Goal: Task Accomplishment & Management: Manage account settings

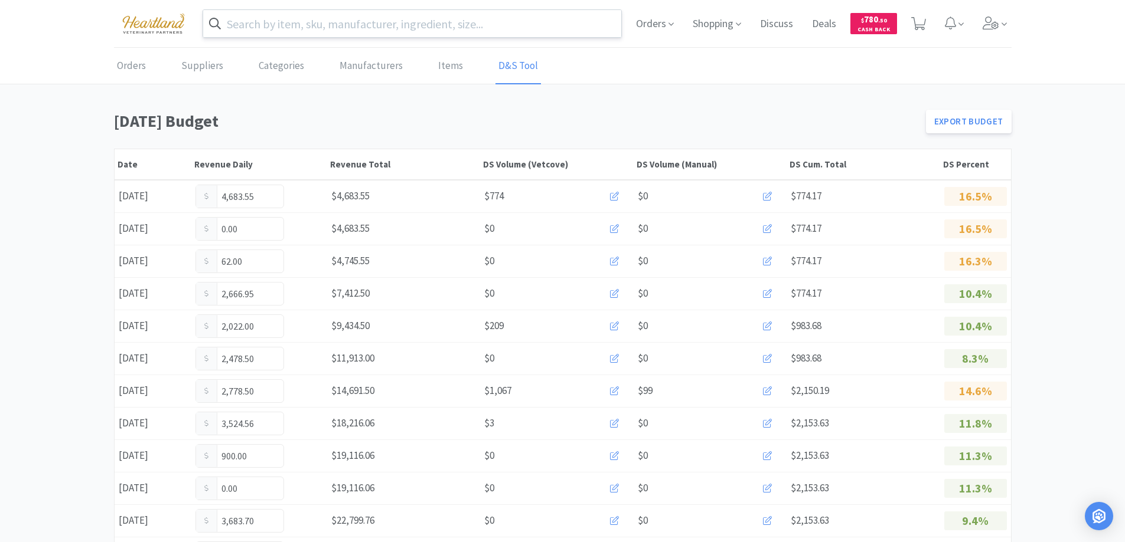
click at [344, 28] on input "text" at bounding box center [412, 23] width 419 height 27
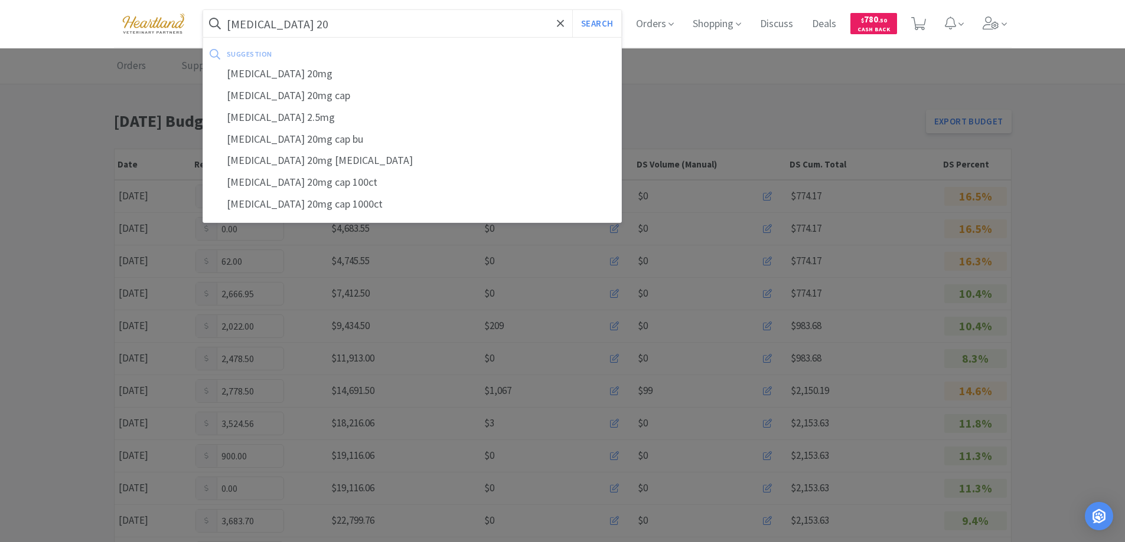
type input "[MEDICAL_DATA] 20"
click at [572, 10] on button "Search" at bounding box center [596, 23] width 49 height 27
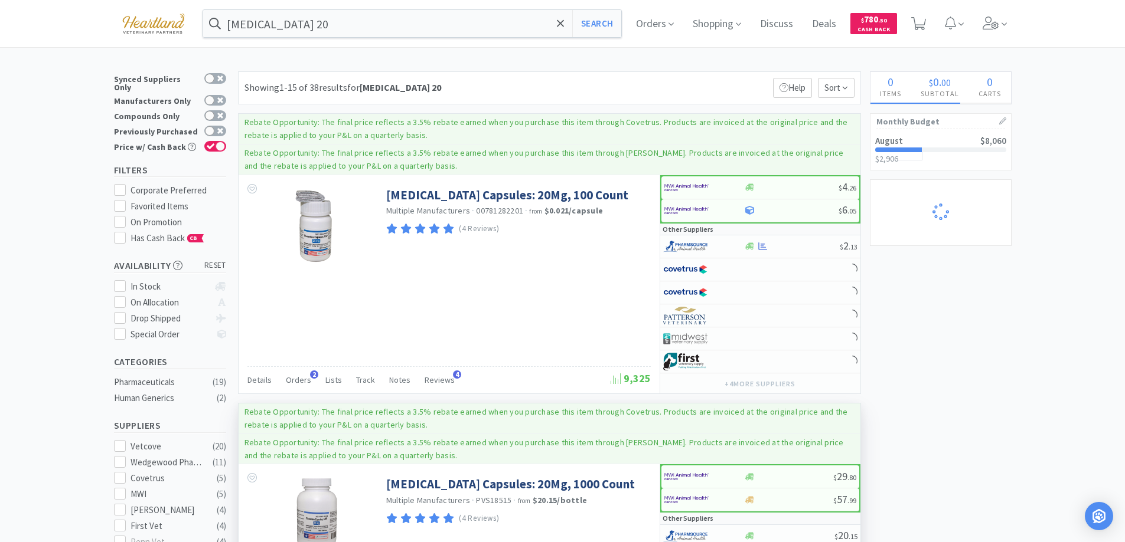
scroll to position [59, 0]
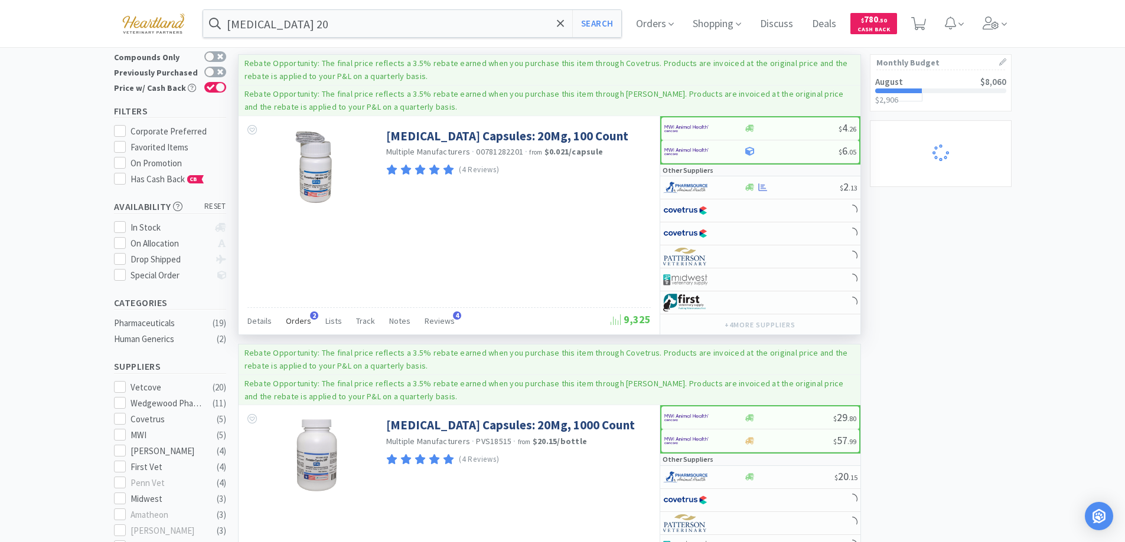
click at [295, 318] on span "Orders" at bounding box center [298, 321] width 25 height 11
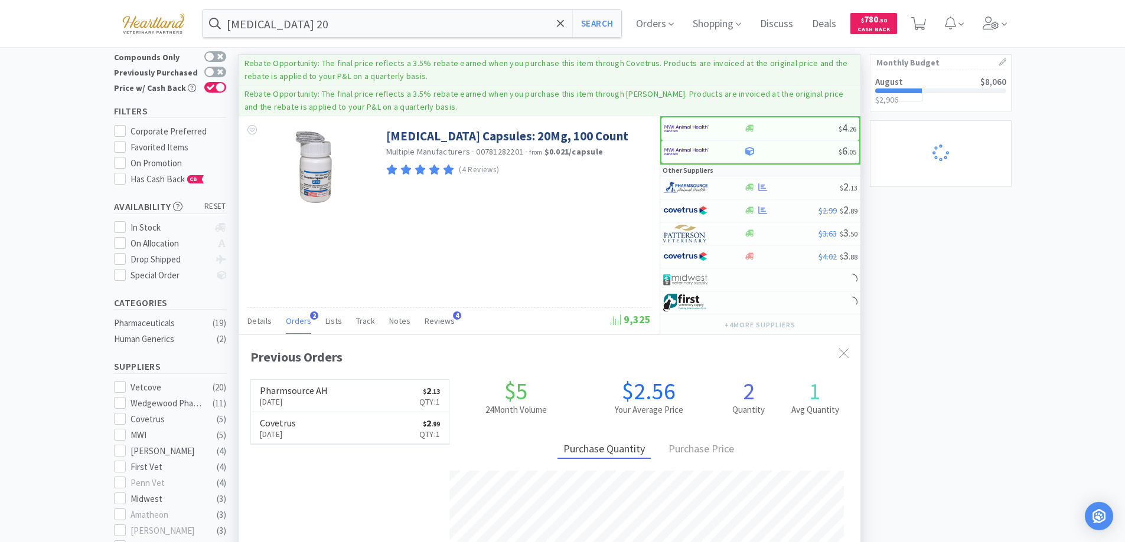
scroll to position [306, 622]
click at [329, 394] on link "Pharmsource AH [DATE] $ 2 . 13 Qty: 1" at bounding box center [350, 396] width 198 height 32
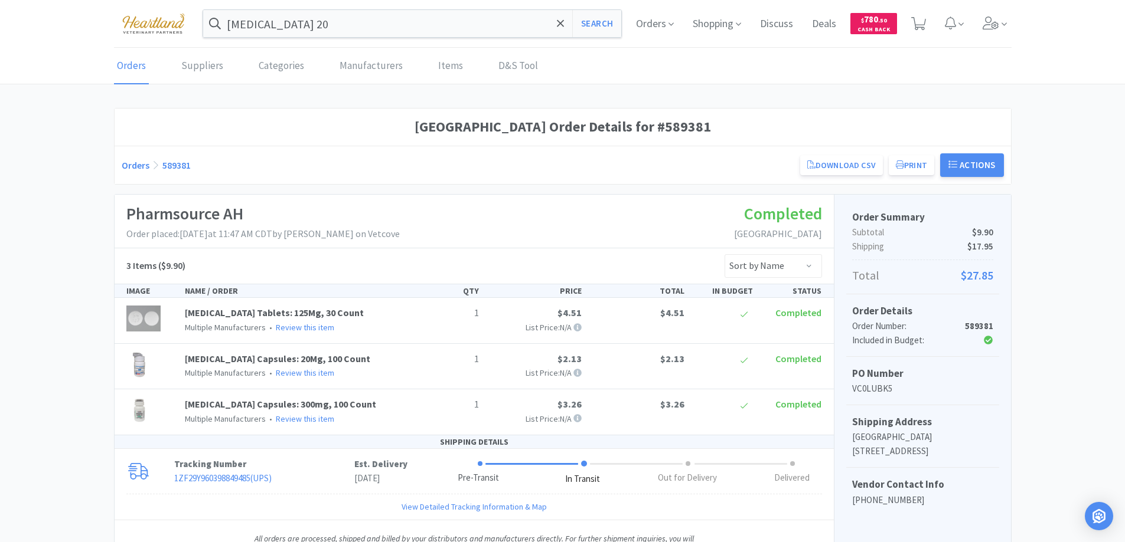
scroll to position [59, 0]
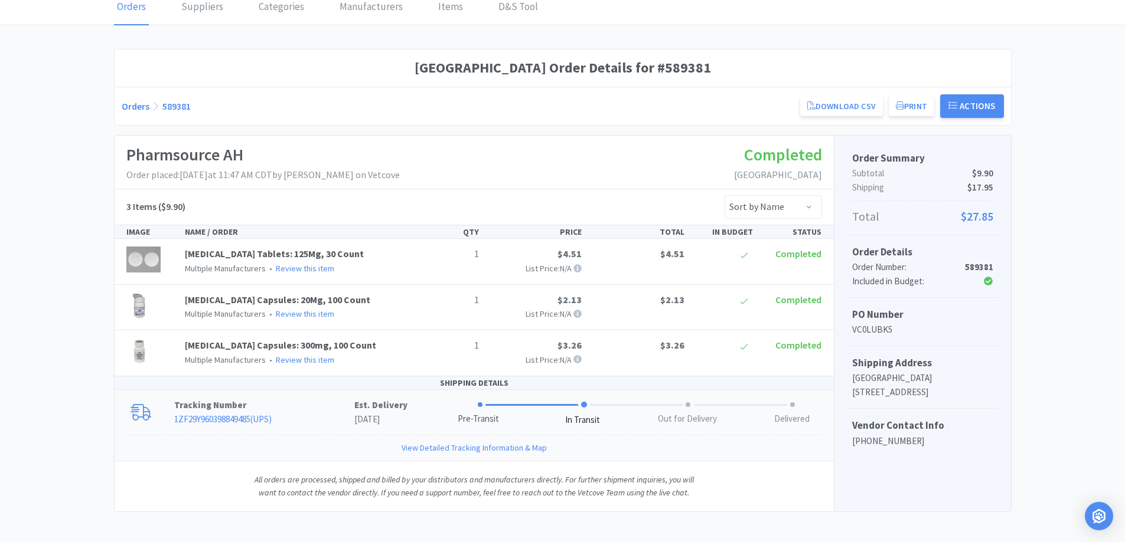
click at [210, 414] on link "1ZF29Y960398849485 ( UPS )" at bounding box center [222, 419] width 97 height 11
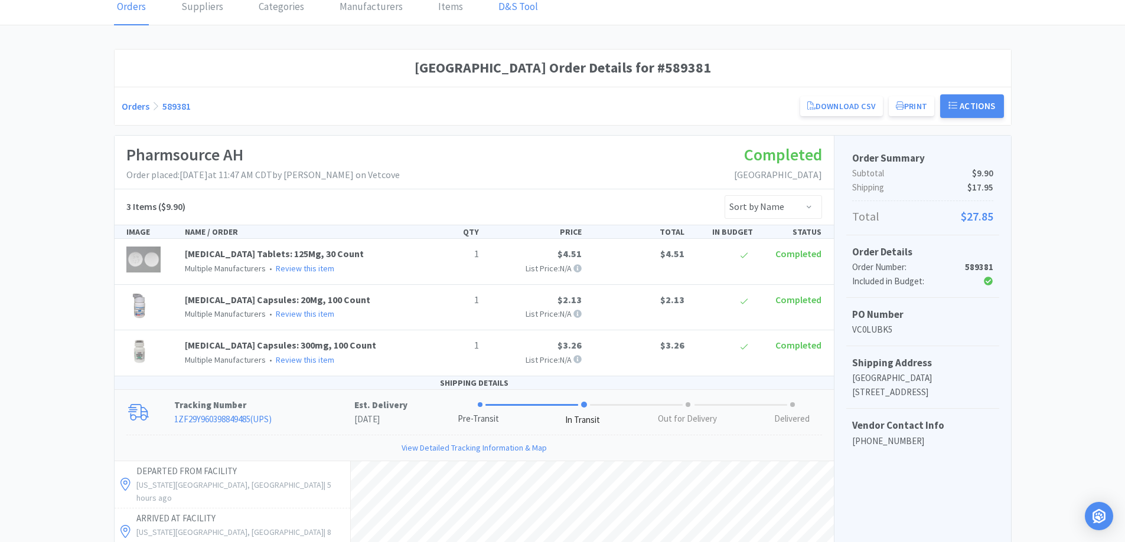
click at [508, 11] on link "D&S Tool" at bounding box center [517, 7] width 45 height 36
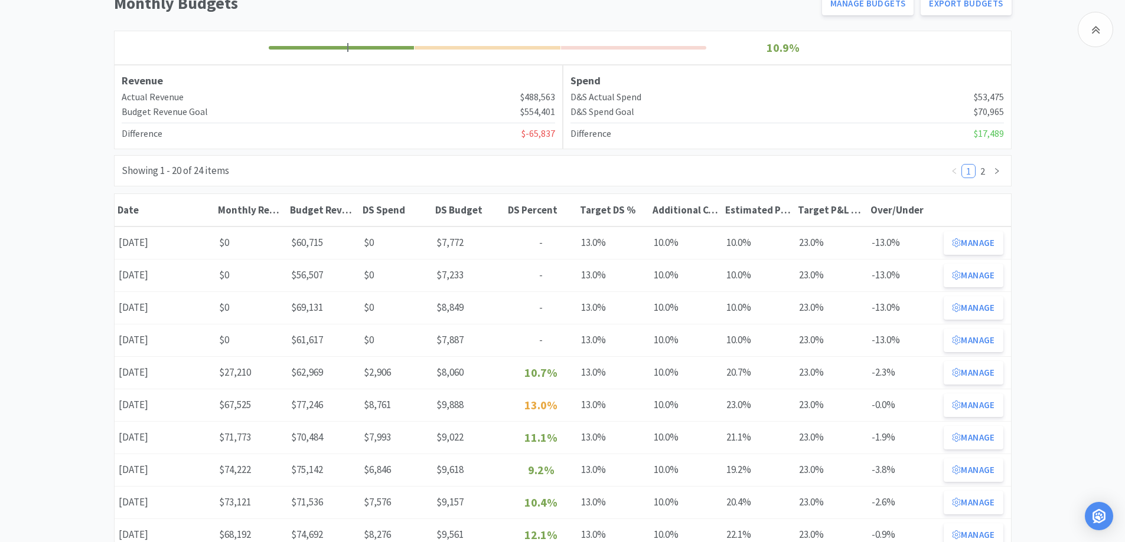
scroll to position [177, 0]
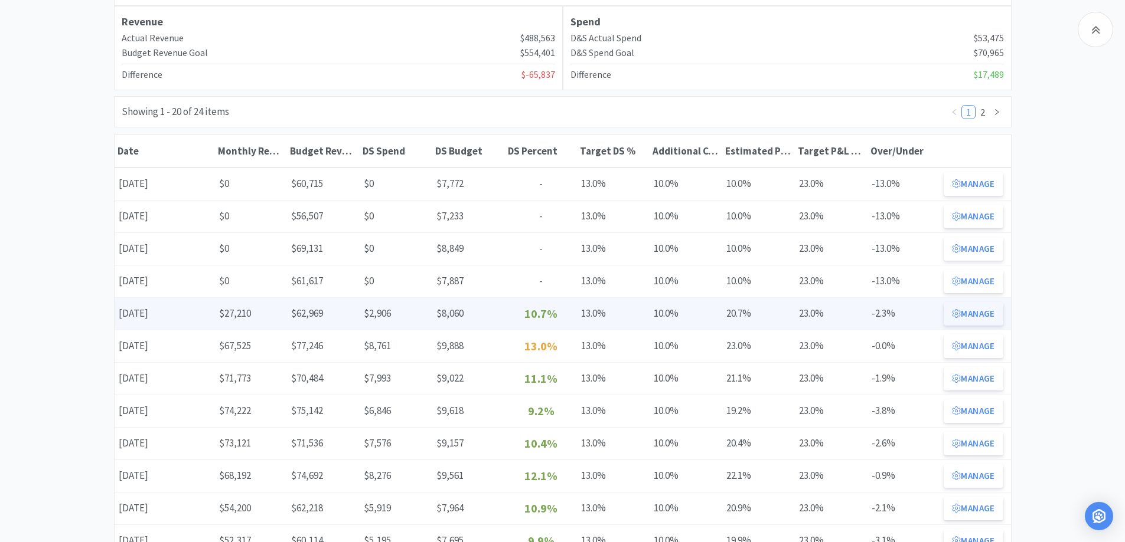
click at [983, 313] on button "Manage" at bounding box center [972, 314] width 59 height 24
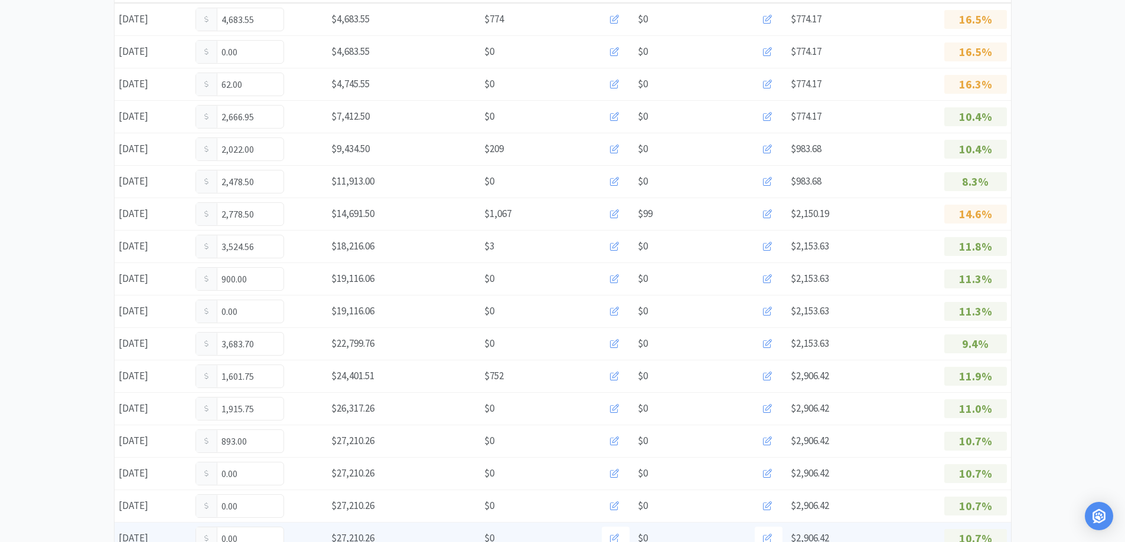
scroll to position [295, 0]
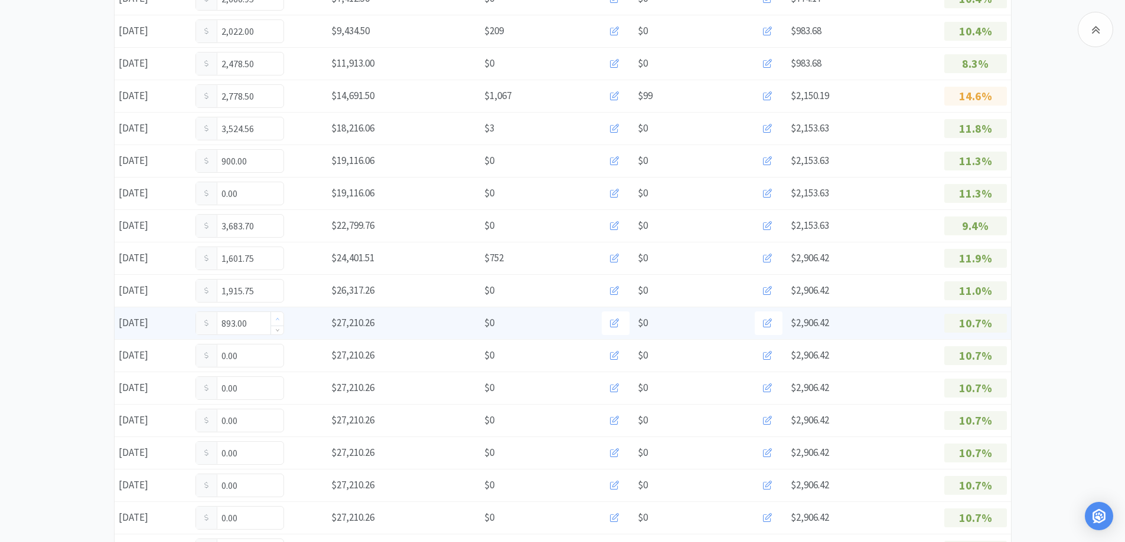
type input "894"
click at [271, 321] on span "Increase Value" at bounding box center [277, 319] width 12 height 14
click at [253, 322] on input "894" at bounding box center [239, 323] width 87 height 22
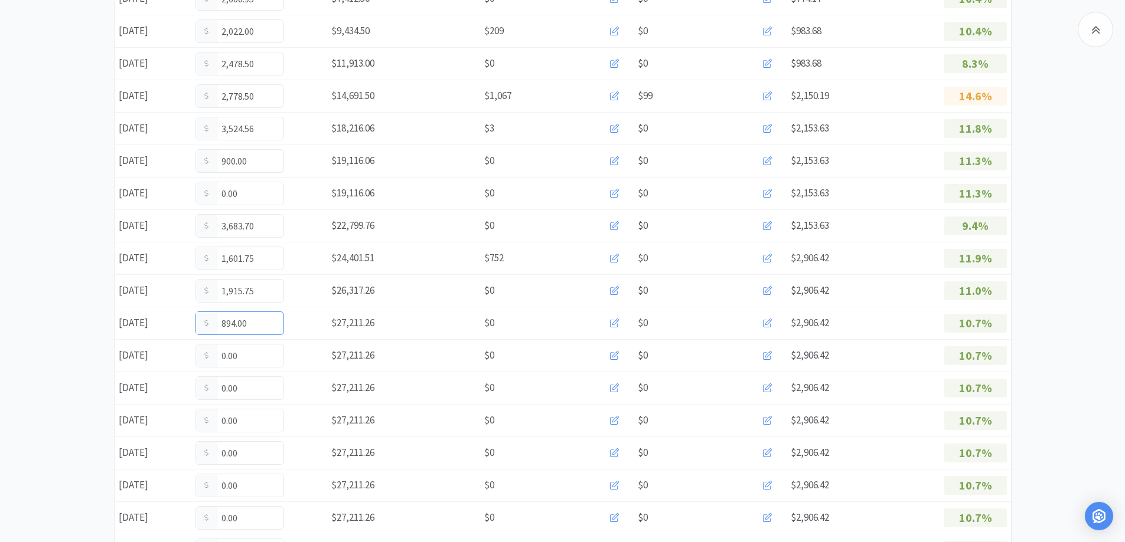
click at [253, 322] on input "894.00" at bounding box center [239, 323] width 87 height 22
type input "8"
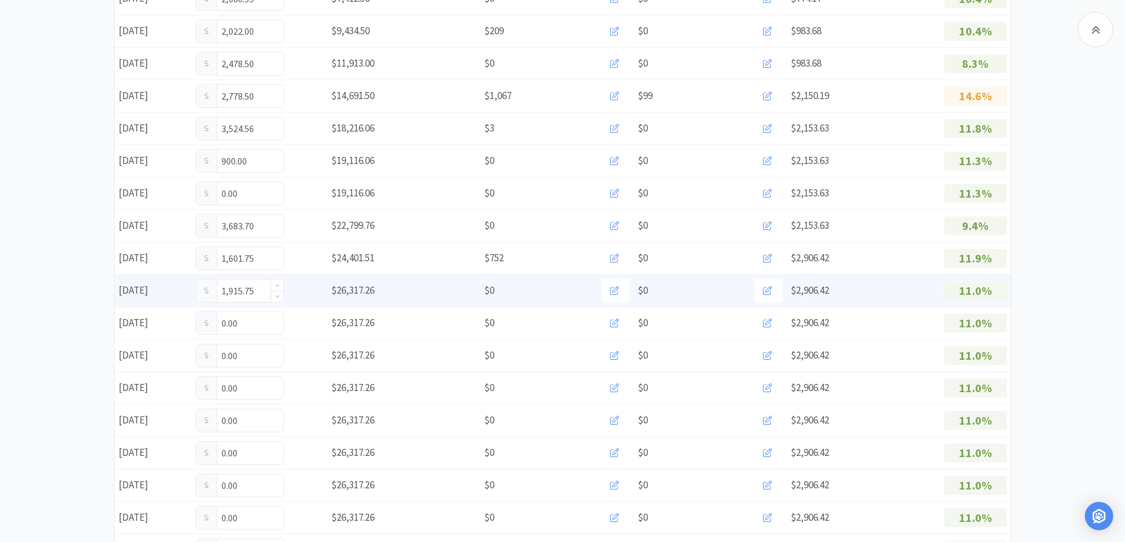
click at [246, 284] on input "1,915.75" at bounding box center [239, 291] width 87 height 22
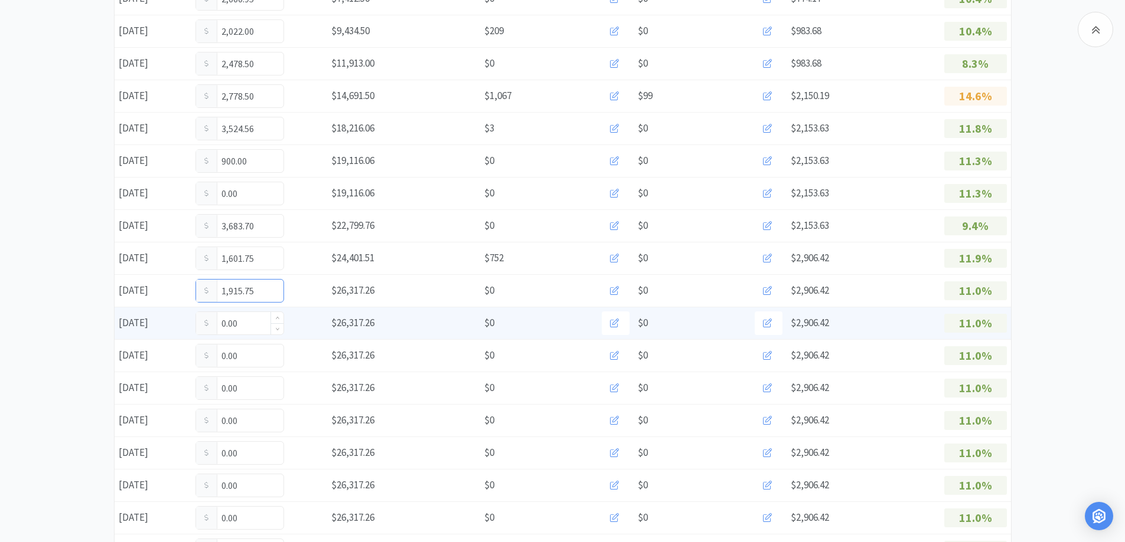
click at [246, 327] on input "0.00" at bounding box center [239, 323] width 87 height 22
type input "0"
type input "1,286.81"
